Goal: Task Accomplishment & Management: Complete application form

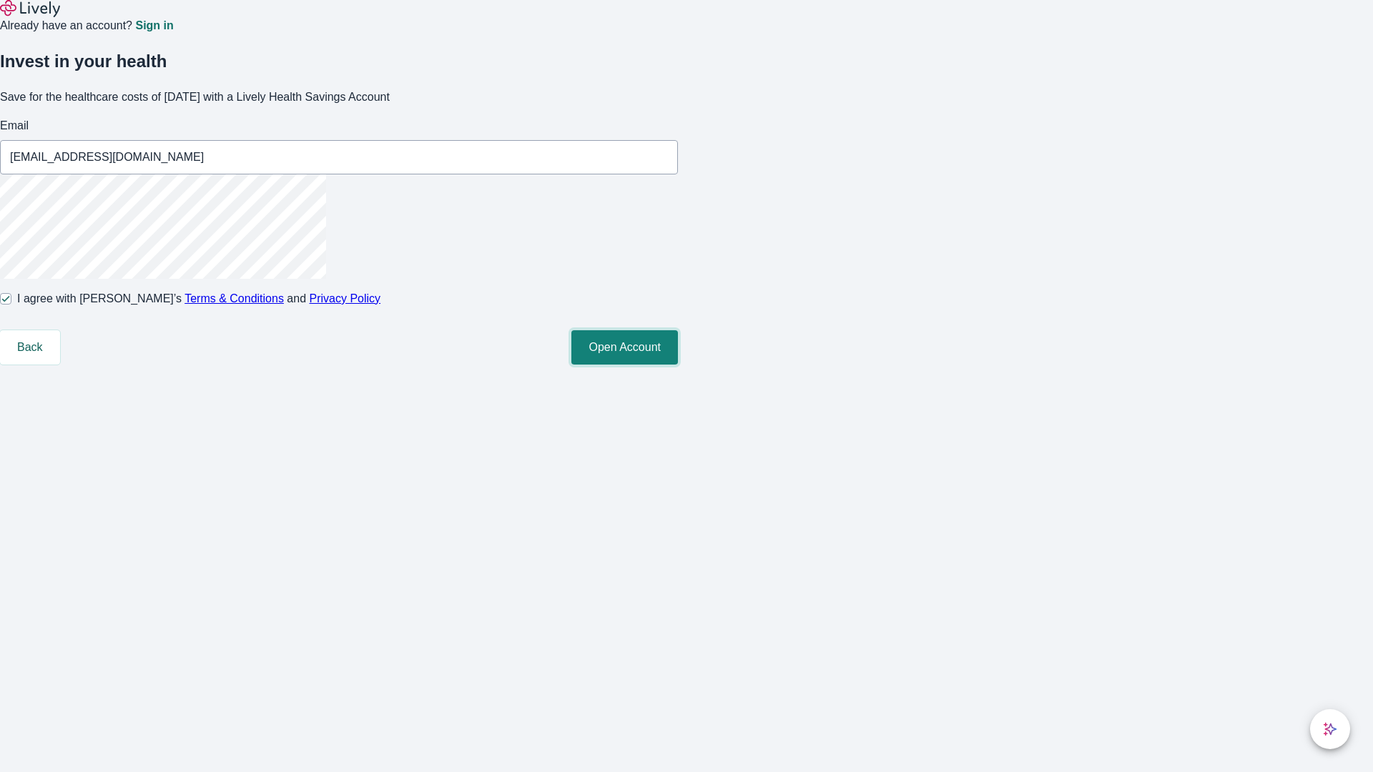
click at [678, 365] on button "Open Account" at bounding box center [624, 347] width 107 height 34
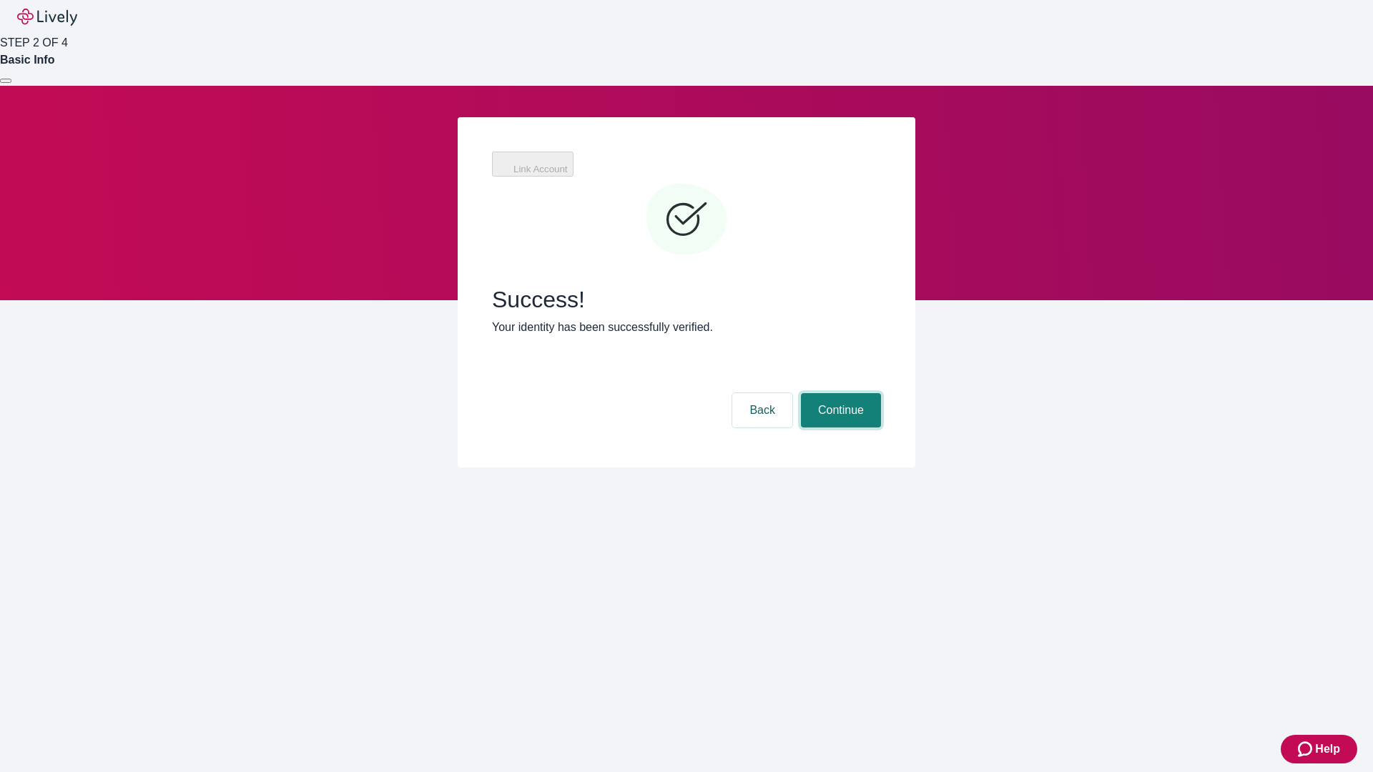
click at [839, 393] on button "Continue" at bounding box center [841, 410] width 80 height 34
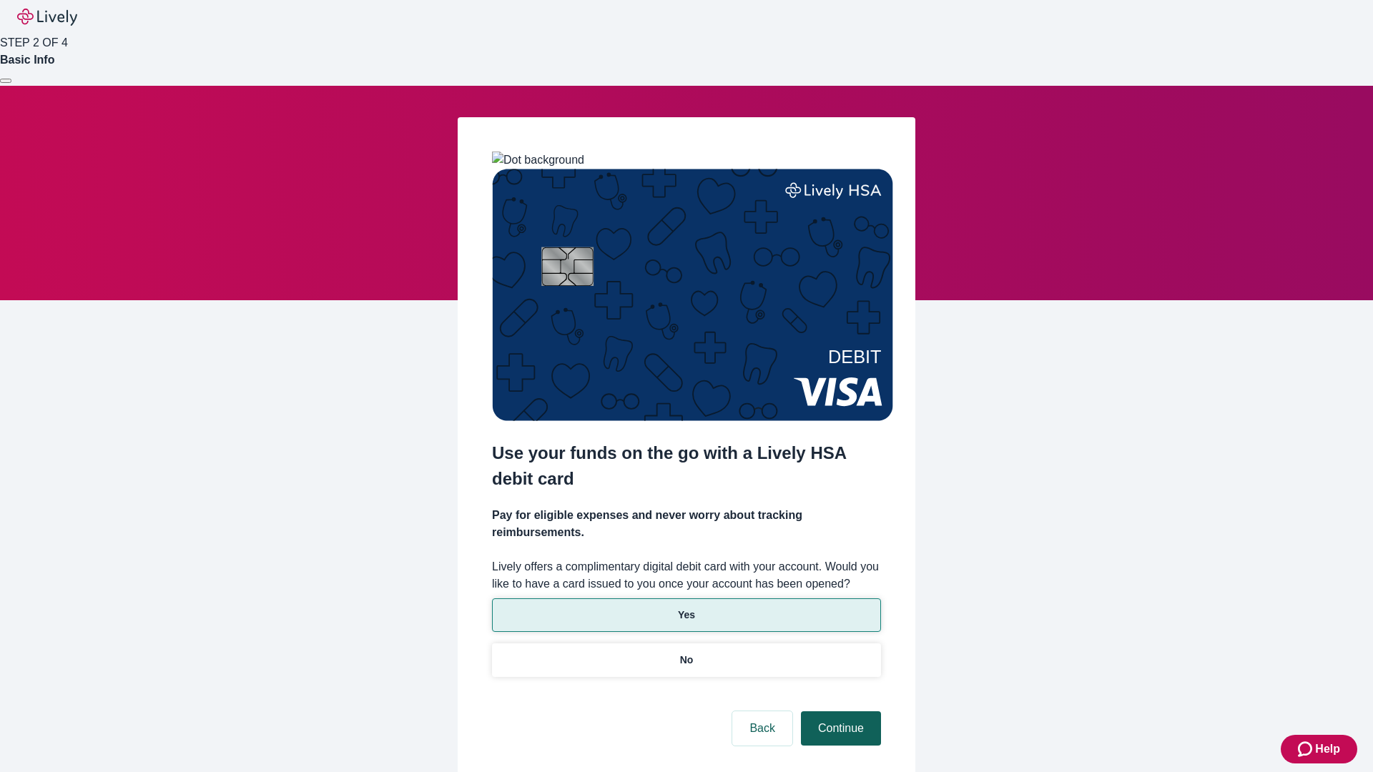
click at [686, 653] on p "No" at bounding box center [687, 660] width 14 height 15
click at [839, 712] on button "Continue" at bounding box center [841, 729] width 80 height 34
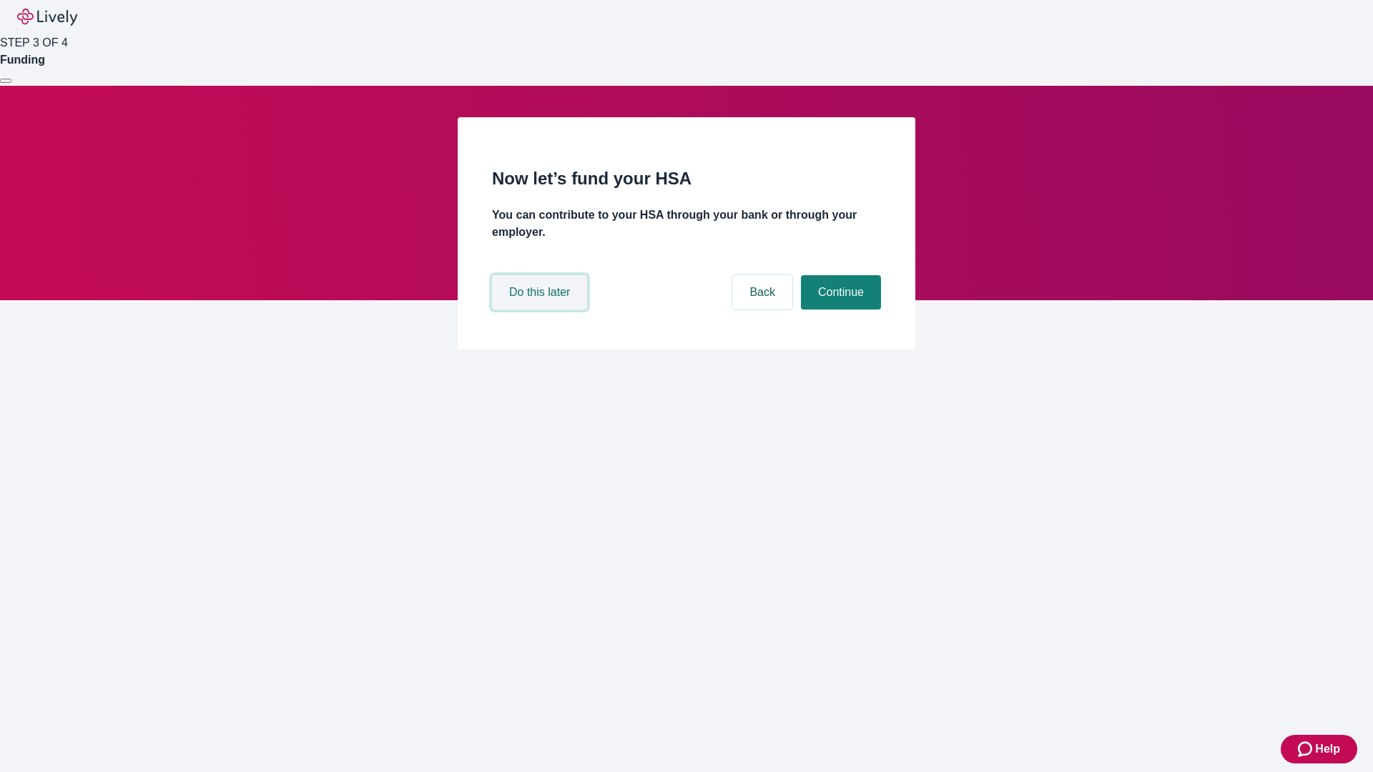
click at [541, 310] on button "Do this later" at bounding box center [539, 292] width 95 height 34
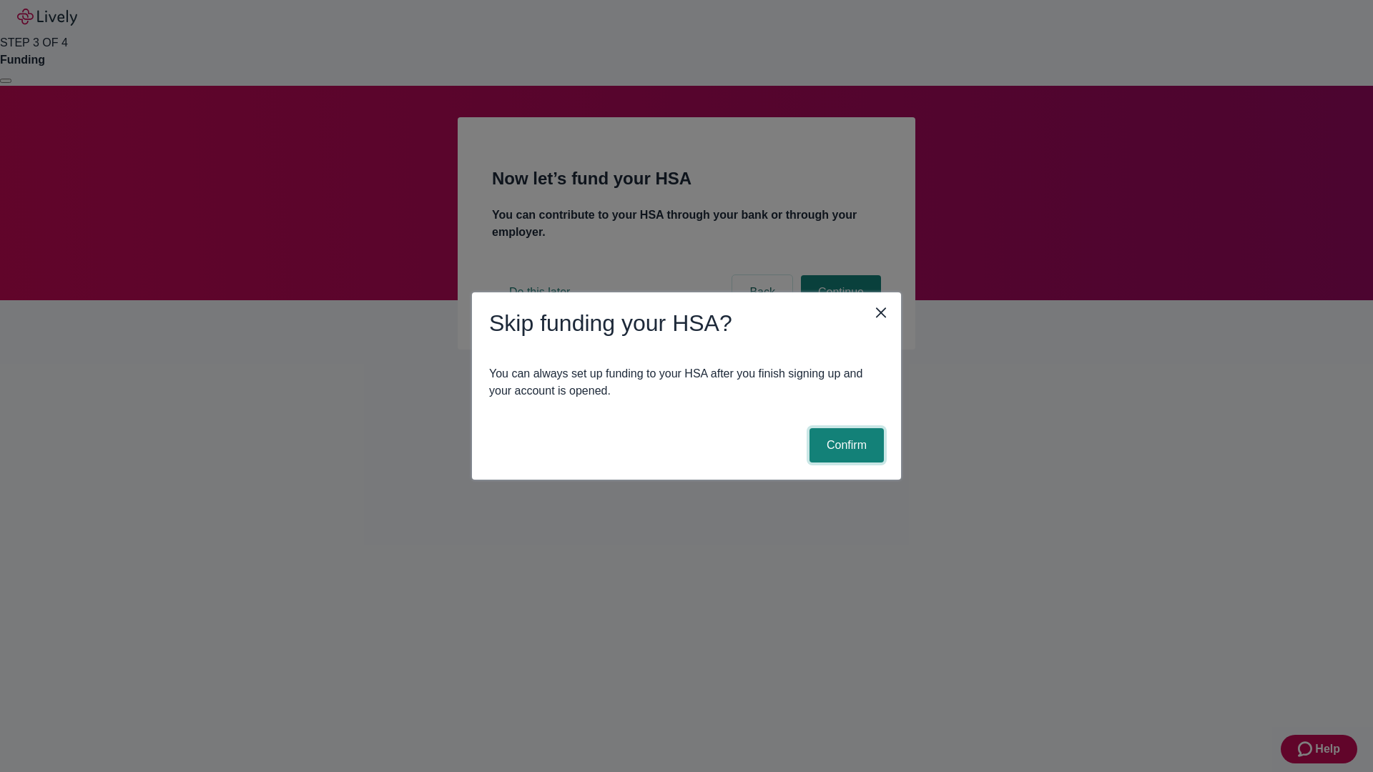
click at [845, 446] on button "Confirm" at bounding box center [847, 445] width 74 height 34
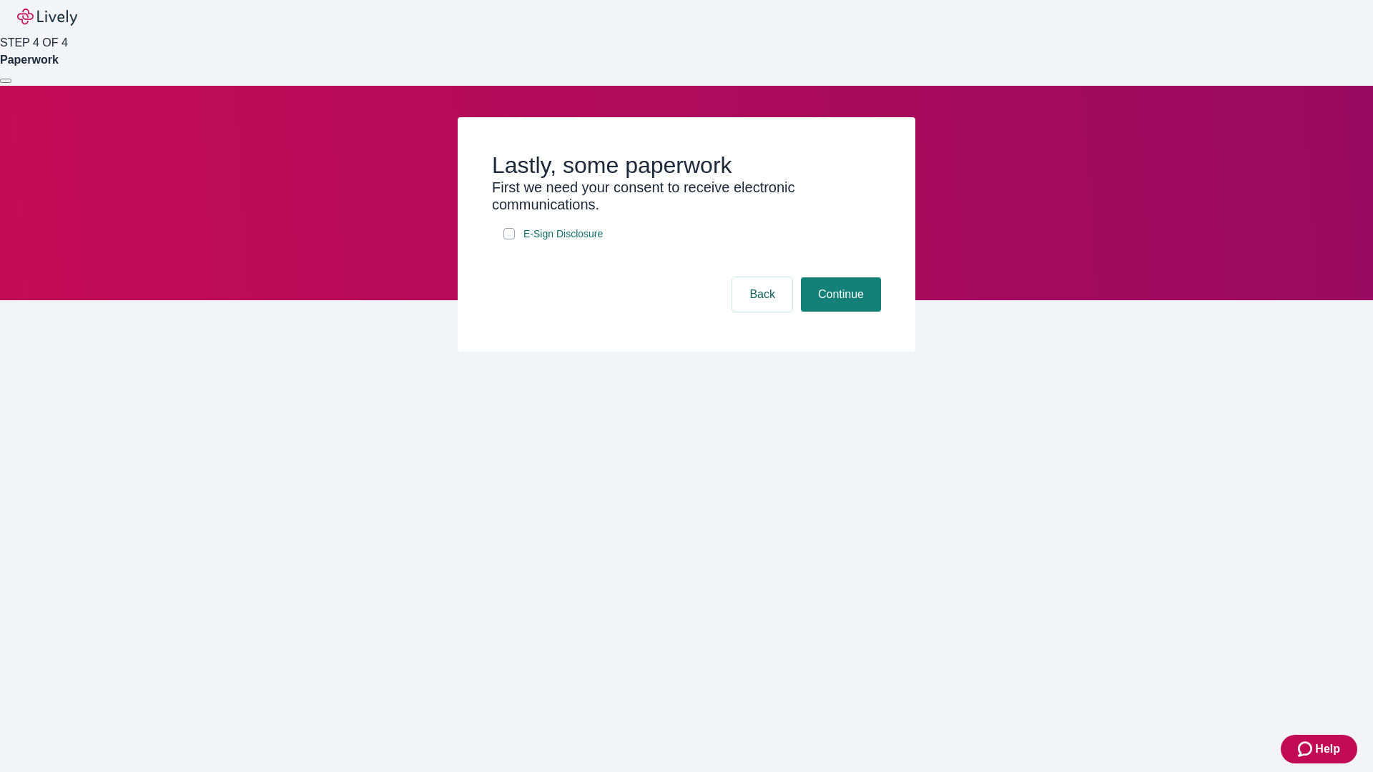
click at [509, 240] on input "E-Sign Disclosure" at bounding box center [508, 233] width 11 height 11
checkbox input "true"
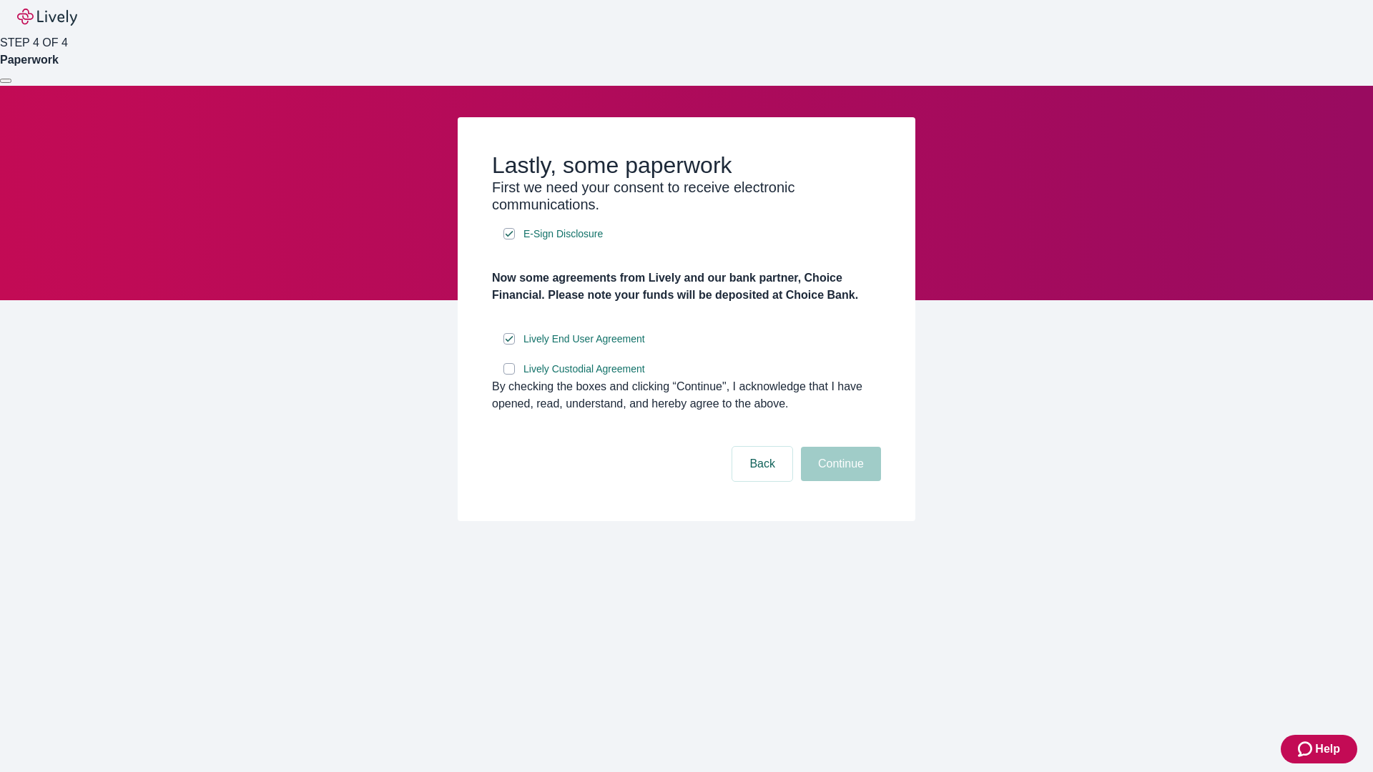
click at [509, 375] on input "Lively Custodial Agreement" at bounding box center [508, 368] width 11 height 11
checkbox input "true"
click at [839, 481] on button "Continue" at bounding box center [841, 464] width 80 height 34
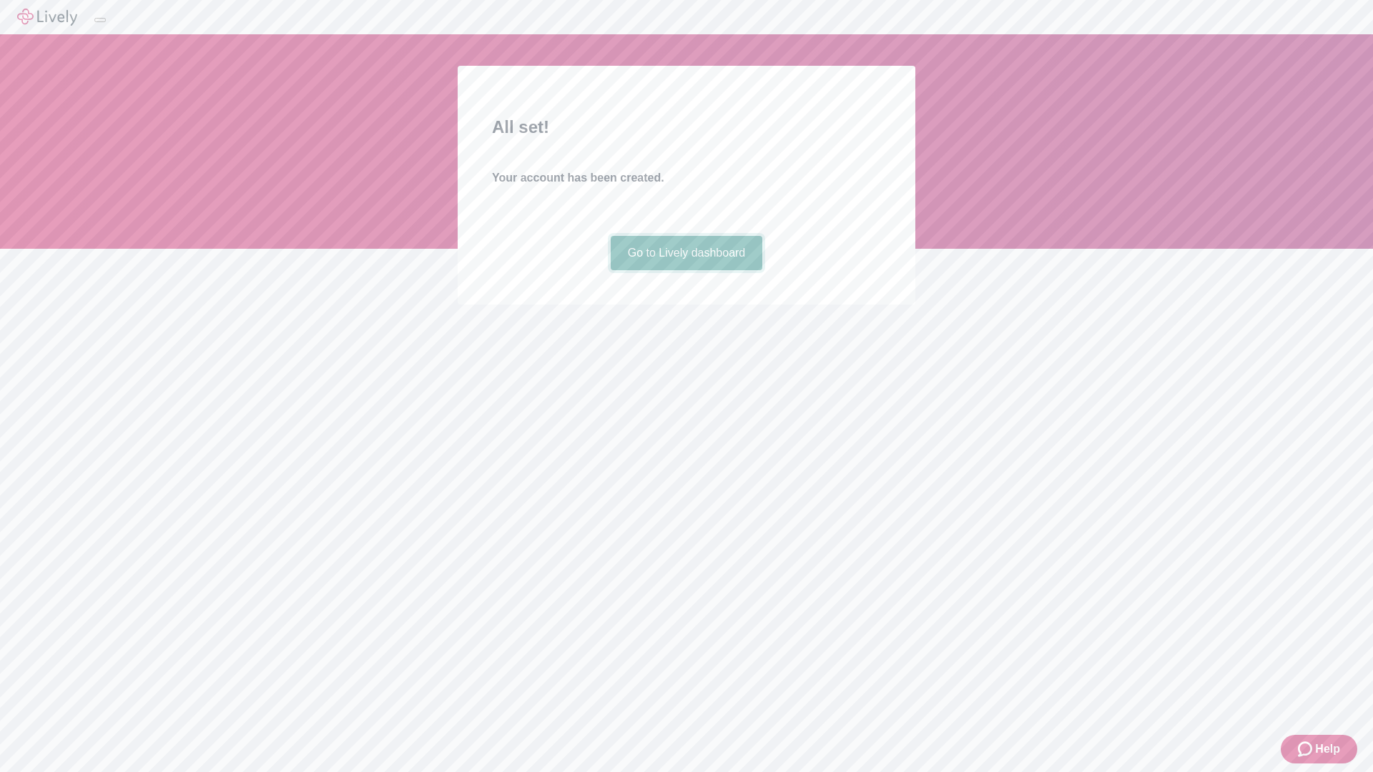
click at [686, 270] on link "Go to Lively dashboard" at bounding box center [687, 253] width 152 height 34
